Goal: Task Accomplishment & Management: Use online tool/utility

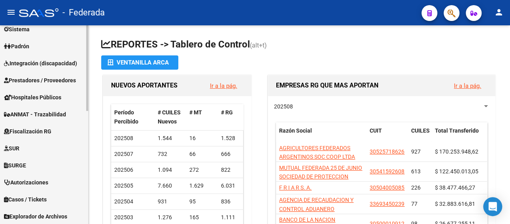
scroll to position [198, 0]
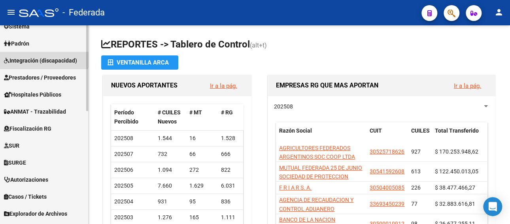
click at [36, 57] on span "Integración (discapacidad)" at bounding box center [40, 60] width 73 height 9
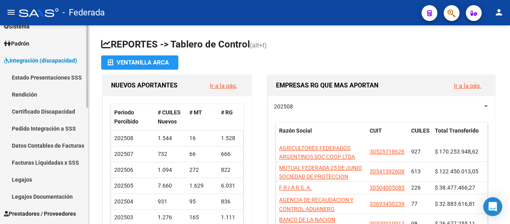
scroll to position [158, 0]
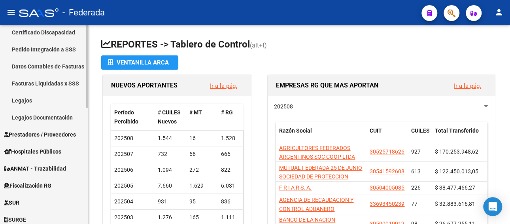
click at [30, 132] on span "Prestadores / Proveedores" at bounding box center [40, 134] width 72 height 9
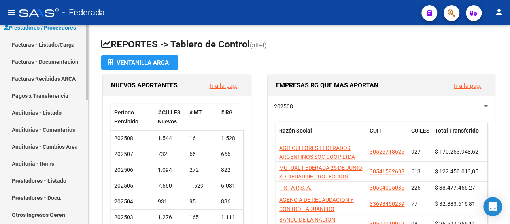
scroll to position [118, 0]
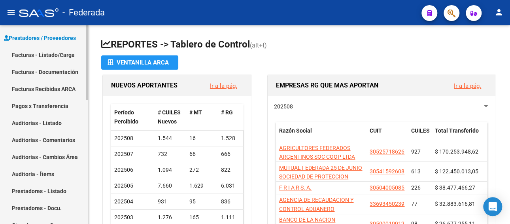
click at [43, 51] on link "Facturas - Listado/Carga" at bounding box center [44, 54] width 88 height 17
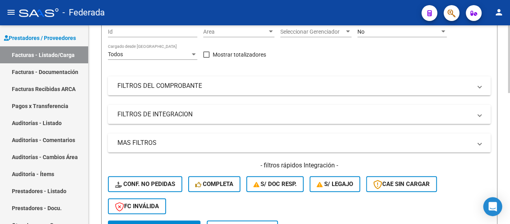
scroll to position [119, 0]
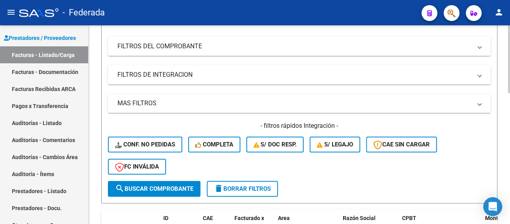
click at [169, 46] on mat-panel-title "FILTROS DEL COMPROBANTE" at bounding box center [294, 46] width 354 height 9
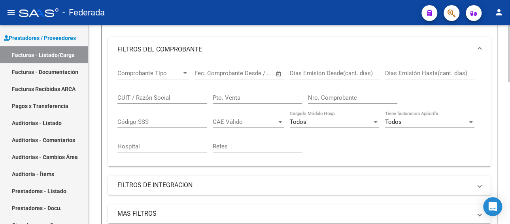
click at [187, 98] on input "CUIT / Razón Social" at bounding box center [161, 97] width 89 height 7
paste input "[PERSON_NAME]"
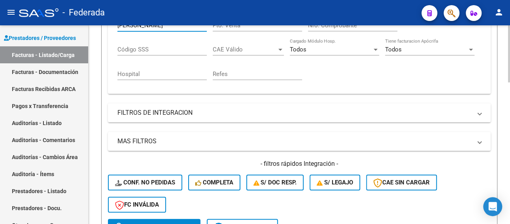
scroll to position [198, 0]
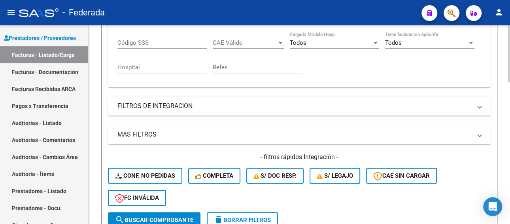
click at [149, 216] on span "search Buscar Comprobante" at bounding box center [154, 219] width 78 height 7
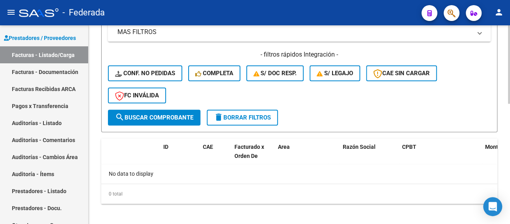
scroll to position [305, 0]
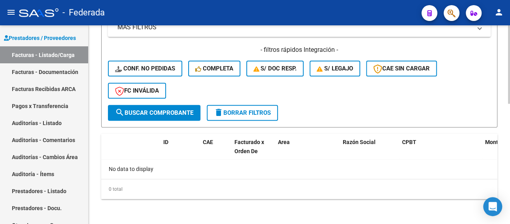
click at [168, 107] on button "search Buscar Comprobante" at bounding box center [154, 113] width 92 height 16
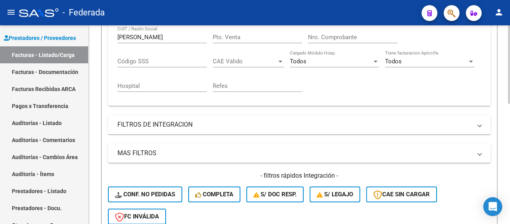
scroll to position [265, 0]
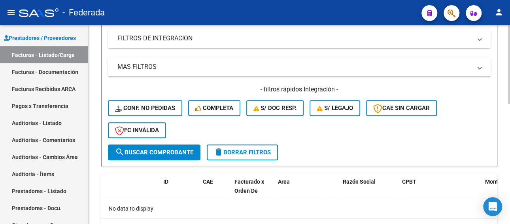
click at [143, 154] on span "search Buscar Comprobante" at bounding box center [154, 152] width 78 height 7
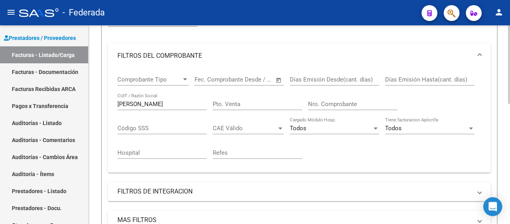
scroll to position [107, 0]
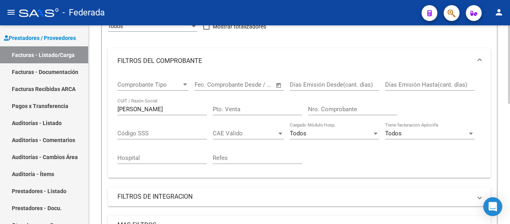
click at [185, 109] on input "[PERSON_NAME]" at bounding box center [161, 109] width 89 height 7
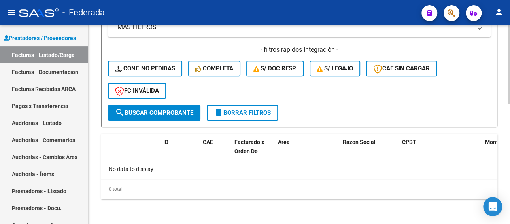
type input "[PERSON_NAME]"
click at [145, 115] on span "search Buscar Comprobante" at bounding box center [154, 112] width 78 height 7
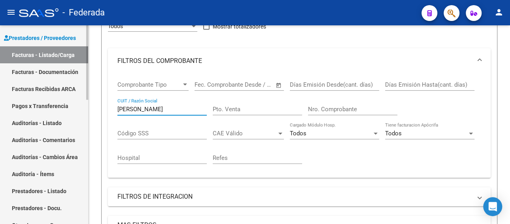
drag, startPoint x: 162, startPoint y: 106, endPoint x: 82, endPoint y: 106, distance: 79.5
click at [82, 106] on mat-sidenav-container "Firma Express Reportes Tablero de Control Ingresos Percibidos Análisis de todos…" at bounding box center [255, 124] width 510 height 198
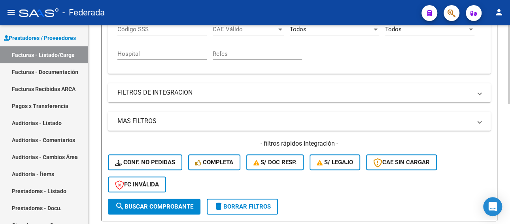
scroll to position [226, 0]
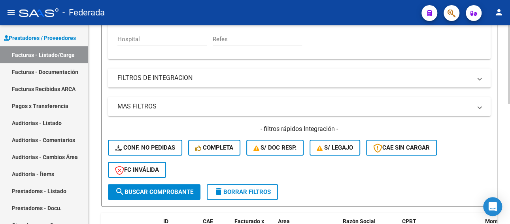
type input "20275210014"
click at [159, 187] on button "search Buscar Comprobante" at bounding box center [154, 192] width 92 height 16
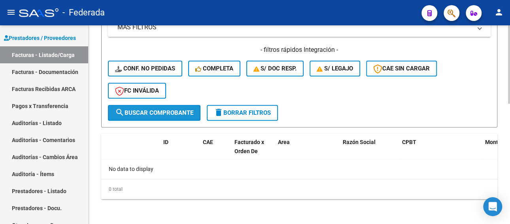
click at [183, 115] on span "search Buscar Comprobante" at bounding box center [154, 112] width 78 height 7
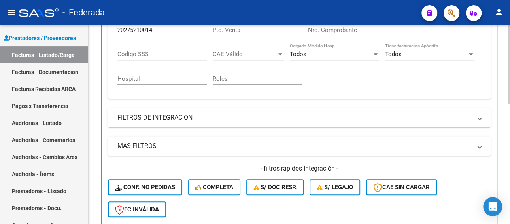
scroll to position [107, 0]
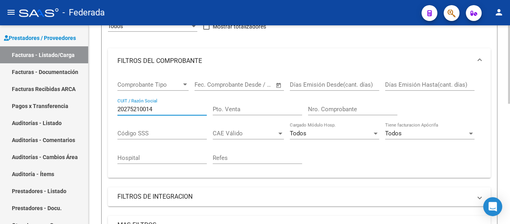
drag, startPoint x: 170, startPoint y: 110, endPoint x: 89, endPoint y: 110, distance: 80.6
click at [89, 110] on div "Video tutorial PRESTADORES -> Listado de CPBTs Emitidos por Prestadores / Prove…" at bounding box center [299, 170] width 421 height 504
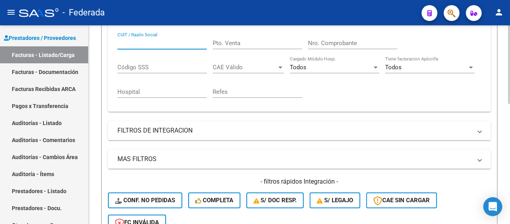
scroll to position [186, 0]
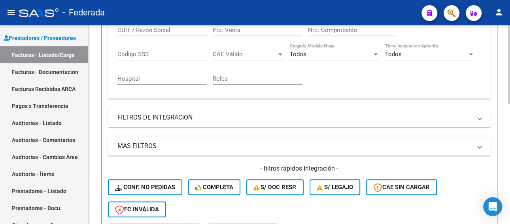
click at [200, 118] on mat-panel-title "FILTROS DE INTEGRACION" at bounding box center [294, 117] width 354 height 9
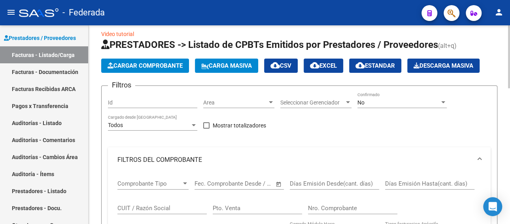
scroll to position [0, 0]
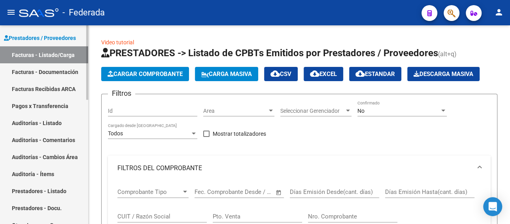
click at [36, 55] on link "Facturas - Listado/Carga" at bounding box center [44, 54] width 88 height 17
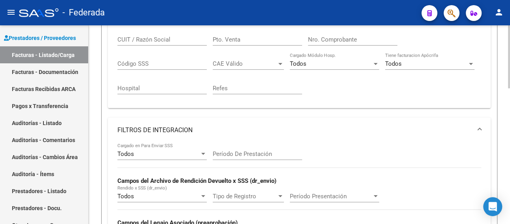
scroll to position [119, 0]
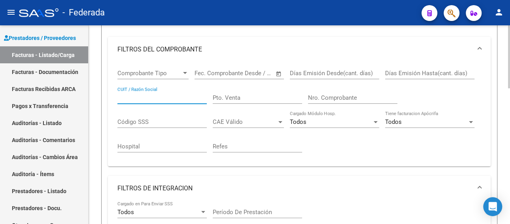
click at [178, 98] on input "CUIT / Razón Social" at bounding box center [161, 97] width 89 height 7
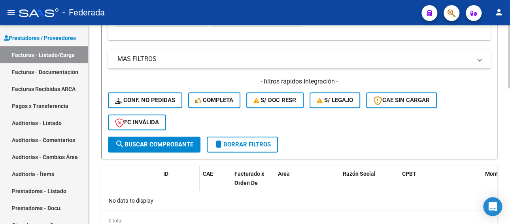
scroll to position [395, 0]
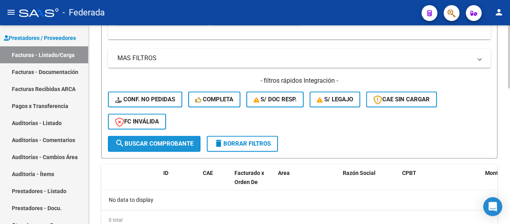
click at [162, 146] on span "search Buscar Comprobante" at bounding box center [154, 143] width 78 height 7
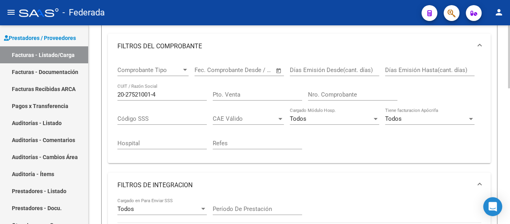
scroll to position [111, 0]
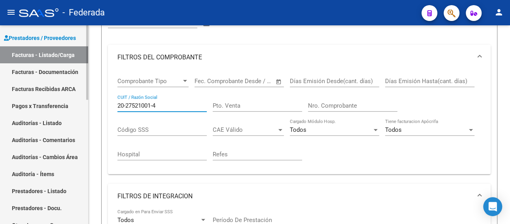
drag, startPoint x: 164, startPoint y: 105, endPoint x: 70, endPoint y: 105, distance: 93.3
click at [70, 105] on mat-sidenav-container "Firma Express Reportes Tablero de Control Ingresos Percibidos Análisis de todos…" at bounding box center [255, 124] width 510 height 198
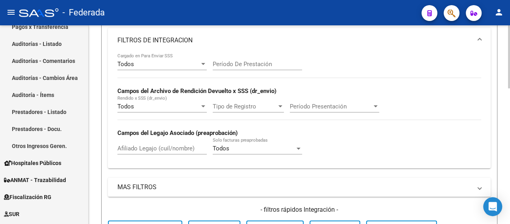
scroll to position [348, 0]
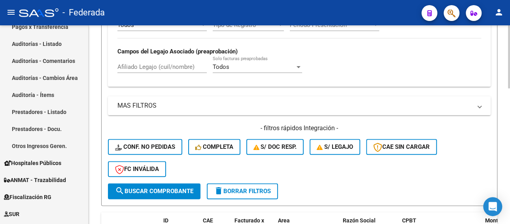
type input "20275210014"
click at [146, 189] on span "search Buscar Comprobante" at bounding box center [154, 190] width 78 height 7
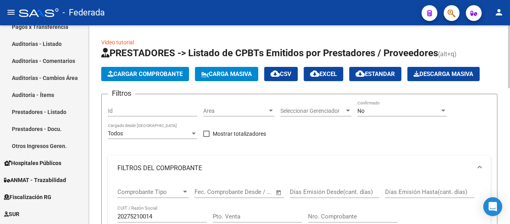
scroll to position [40, 0]
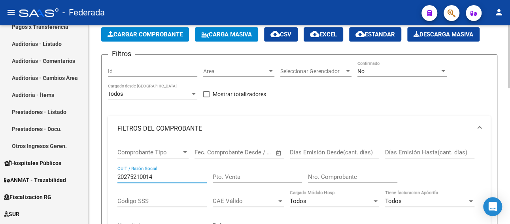
drag, startPoint x: 166, startPoint y: 177, endPoint x: 114, endPoint y: 177, distance: 51.8
click at [114, 177] on div "Comprobante Tipo Comprobante Tipo Start date – End date Fec. Comprobante Desde …" at bounding box center [299, 193] width 383 height 104
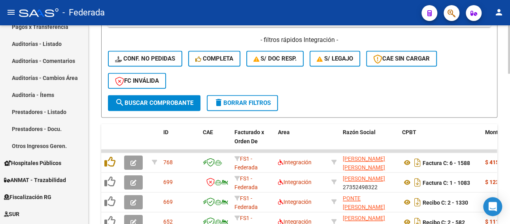
scroll to position [474, 0]
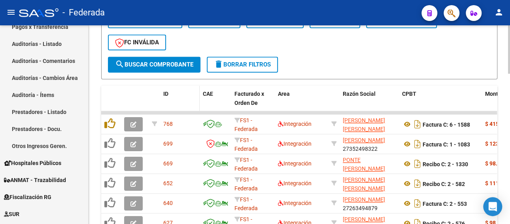
click at [164, 93] on span "ID" at bounding box center [165, 94] width 5 height 6
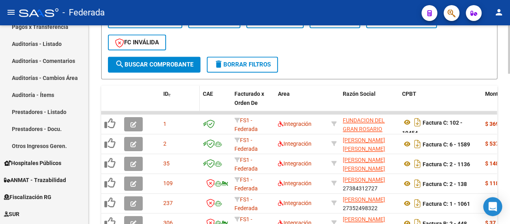
click at [164, 93] on span "ID" at bounding box center [165, 94] width 5 height 6
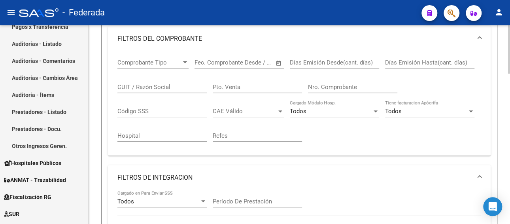
scroll to position [119, 0]
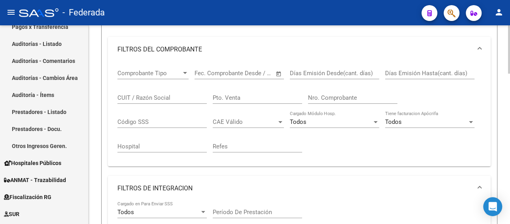
click at [169, 97] on input "CUIT / Razón Social" at bounding box center [161, 97] width 89 height 7
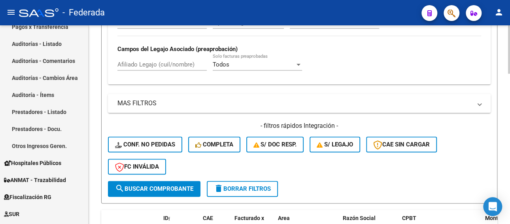
scroll to position [395, 0]
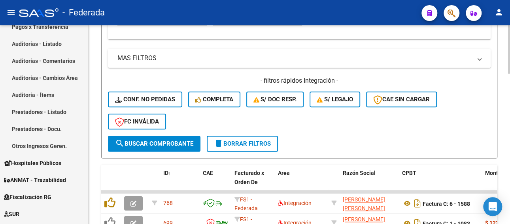
type input "[PERSON_NAME]"
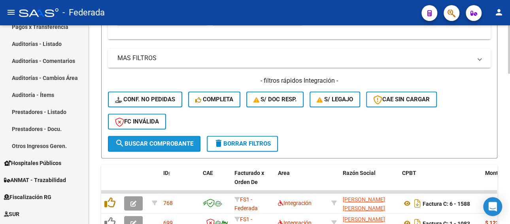
click at [164, 141] on span "search Buscar Comprobante" at bounding box center [154, 143] width 78 height 7
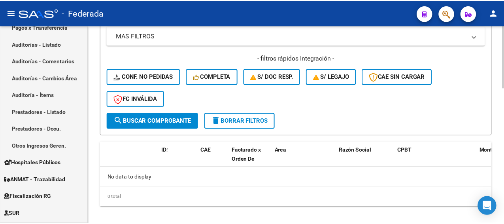
scroll to position [427, 0]
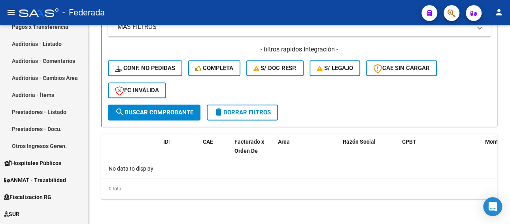
click at [499, 14] on mat-icon "person" at bounding box center [498, 12] width 9 height 9
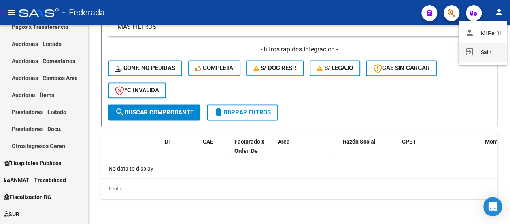
click at [481, 54] on button "exit_to_app Salir" at bounding box center [483, 52] width 48 height 19
